Goal: Communication & Community: Answer question/provide support

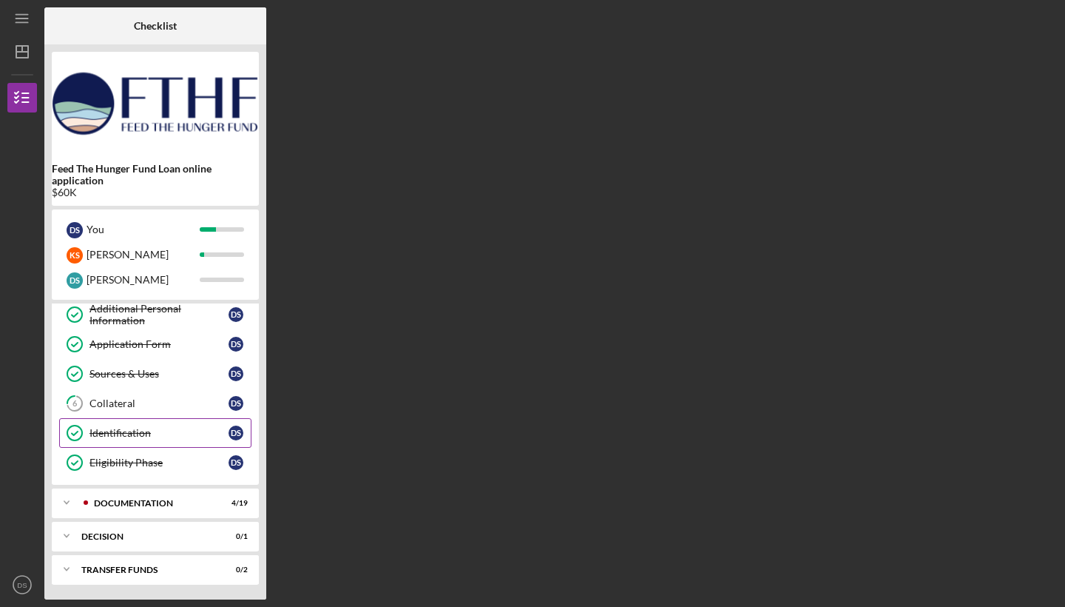
scroll to position [93, 0]
click at [150, 497] on div "Icon/Expander Documentation 4 / 19" at bounding box center [155, 502] width 207 height 30
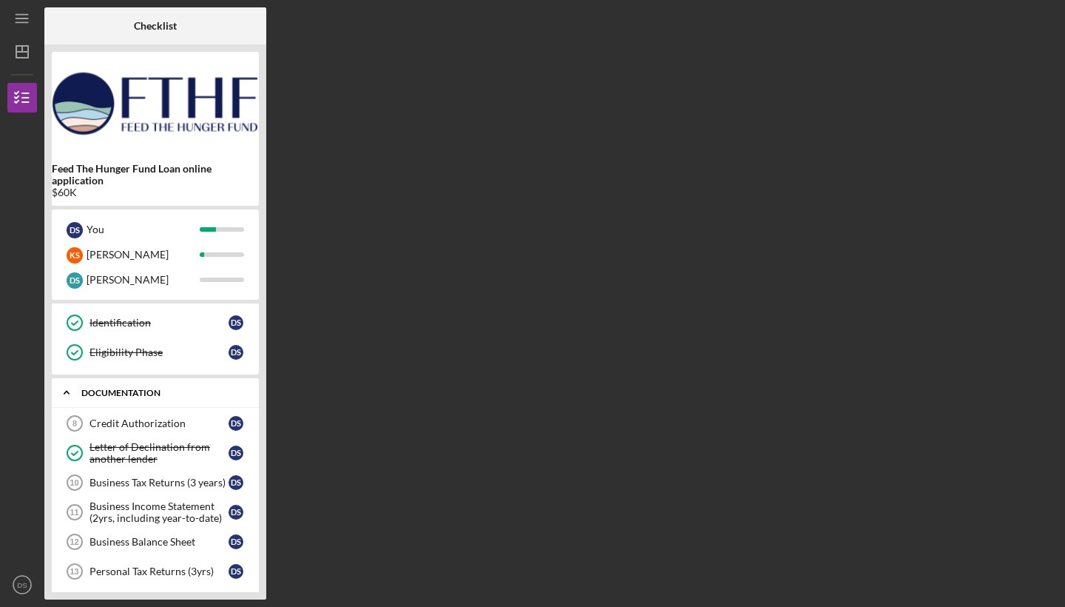
scroll to position [205, 0]
click at [159, 480] on div "Business Tax Returns (3 years)" at bounding box center [159, 481] width 139 height 12
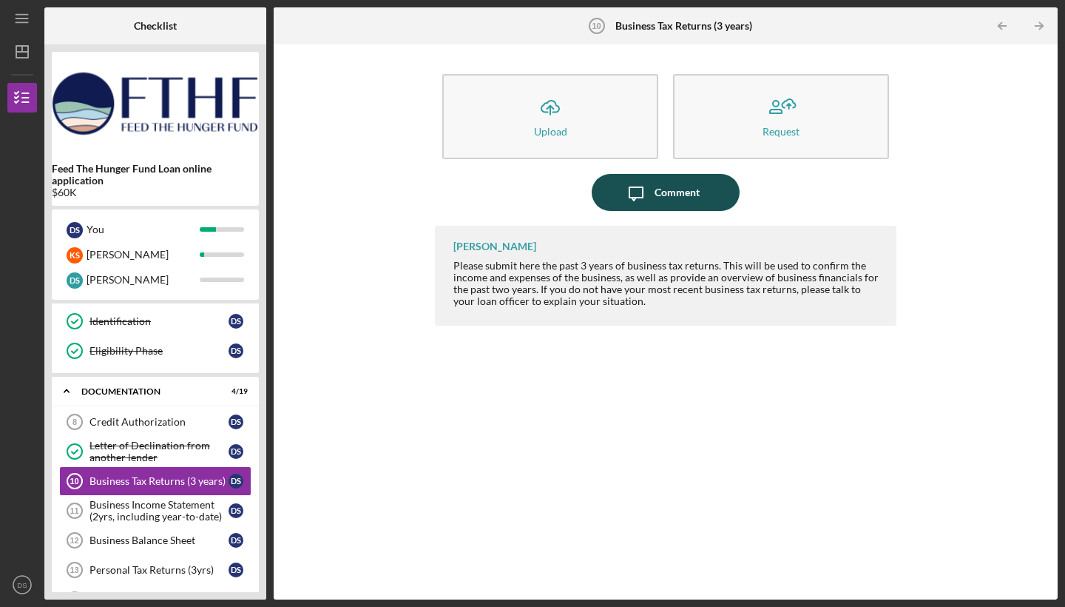
click at [700, 183] on button "Icon/Message Comment" at bounding box center [666, 192] width 148 height 37
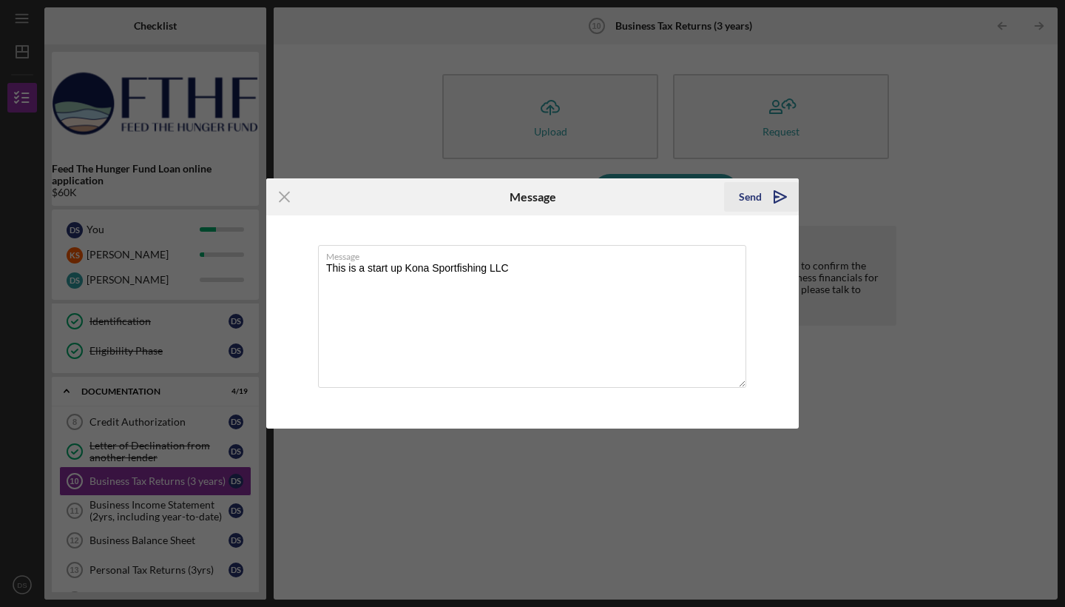
type textarea "This is a start up Kona Sportfishing LLC"
click at [759, 198] on div "Send" at bounding box center [750, 197] width 23 height 30
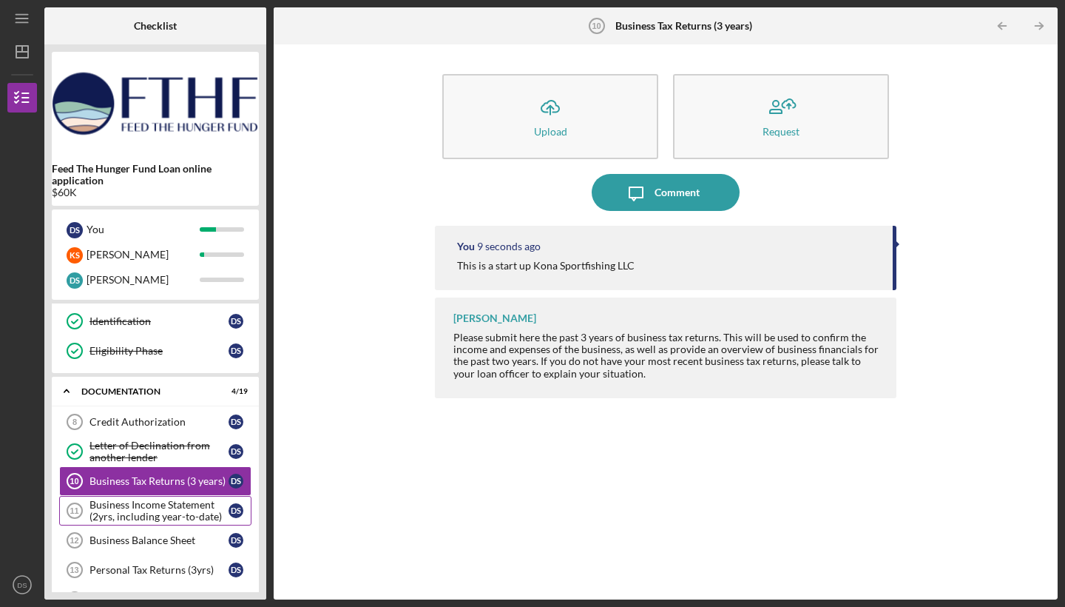
click at [183, 513] on div "Business Income Statement (2yrs, including year-to-date)" at bounding box center [159, 511] width 139 height 24
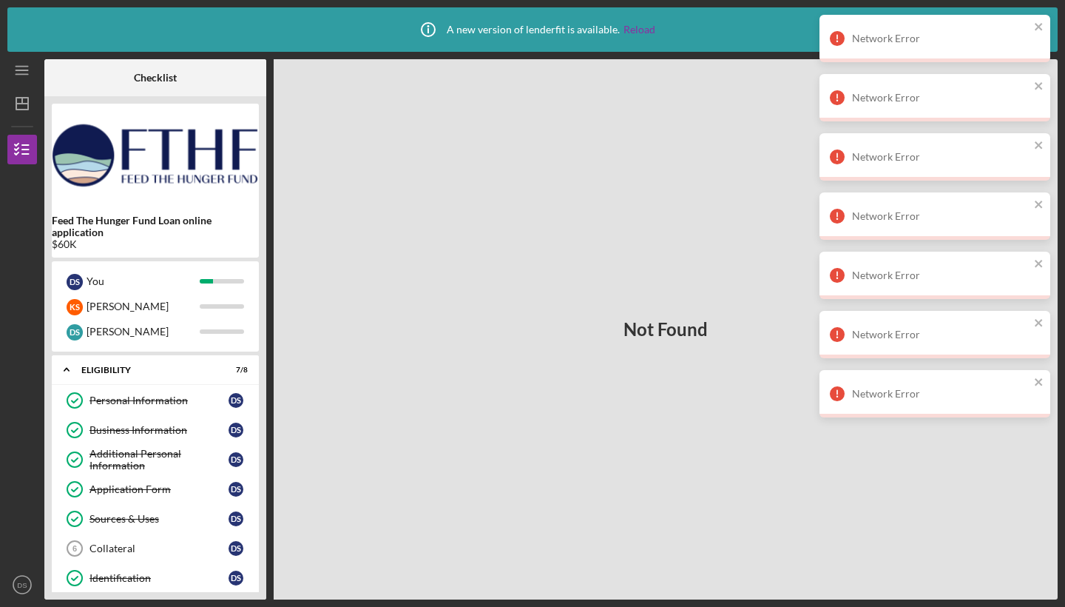
scroll to position [249, 0]
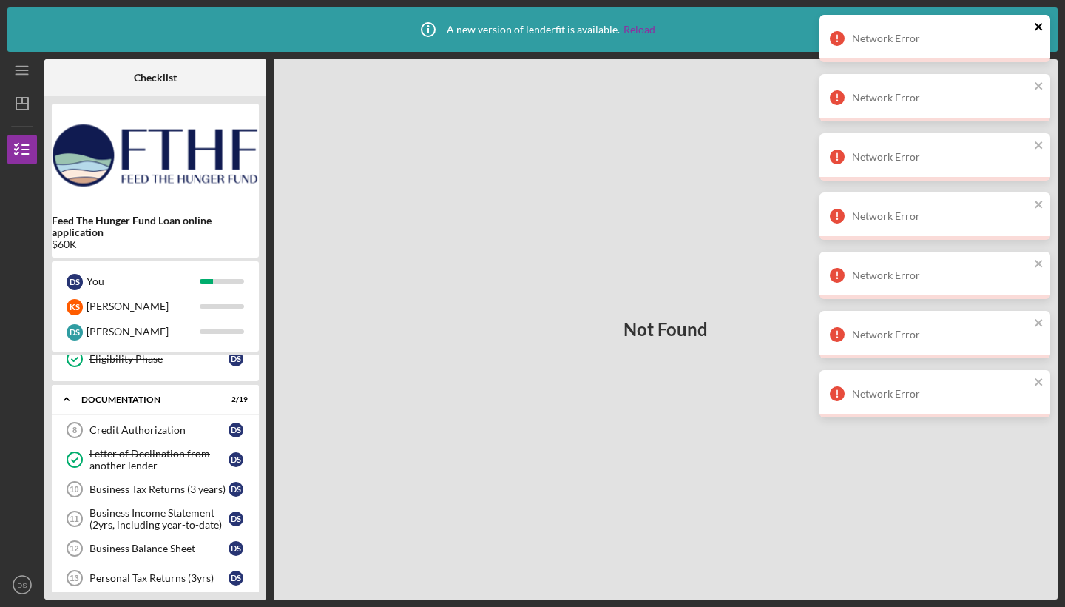
click at [1044, 22] on icon "close" at bounding box center [1039, 27] width 10 height 12
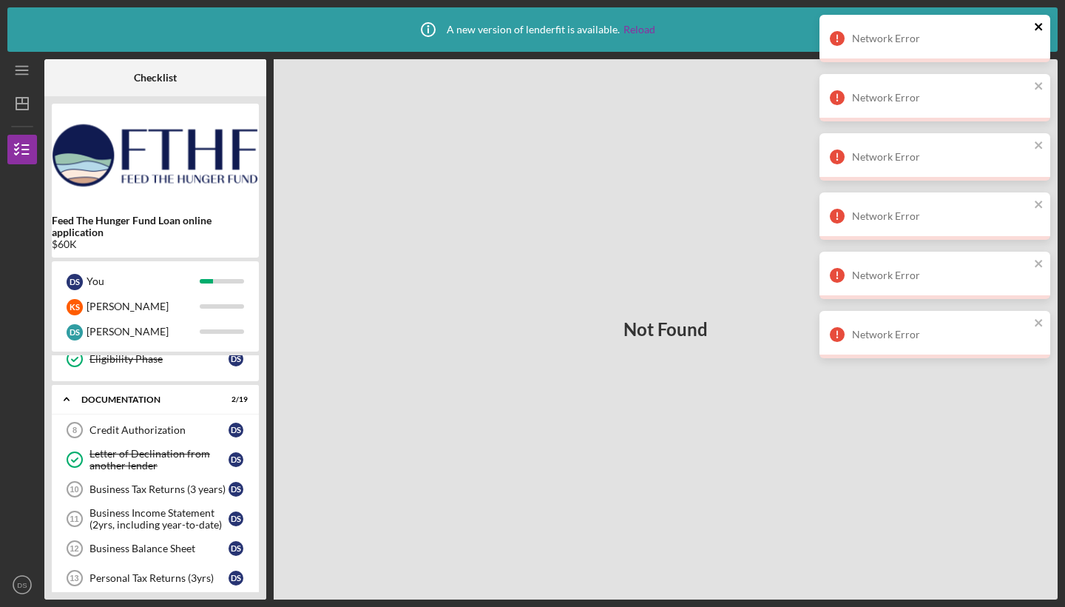
click at [1042, 27] on icon "close" at bounding box center [1039, 27] width 10 height 12
